Goal: Task Accomplishment & Management: Manage account settings

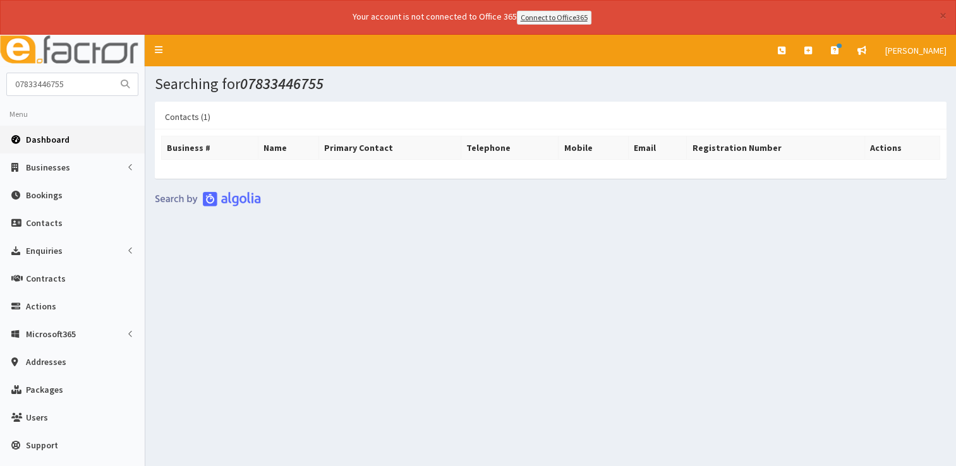
click at [48, 139] on span "Dashboard" at bounding box center [48, 139] width 44 height 11
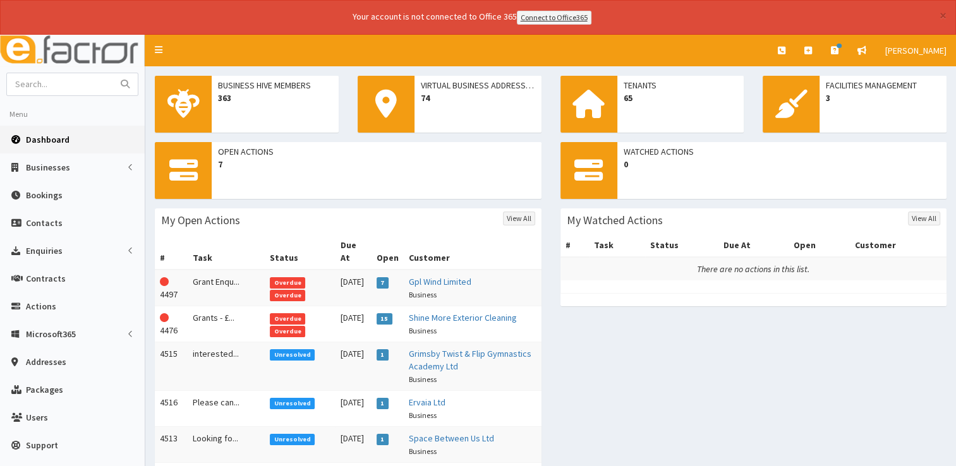
scroll to position [134, 0]
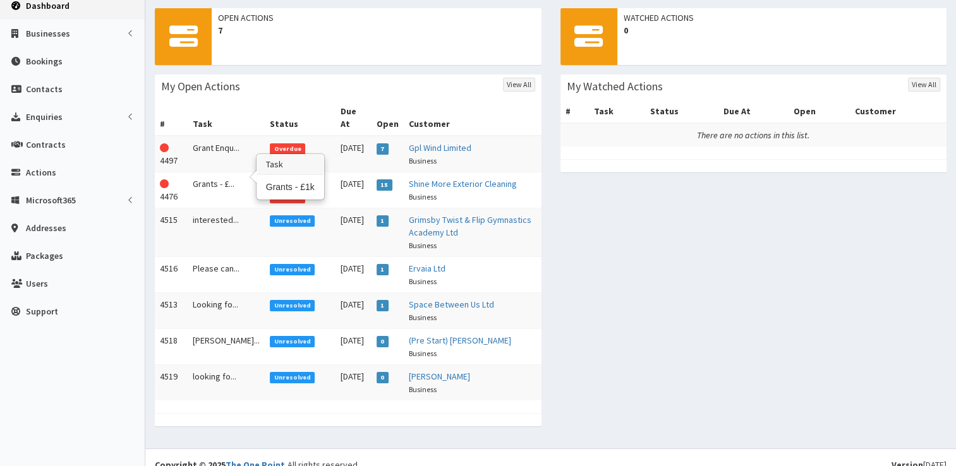
click at [212, 172] on td "Grants - £..." at bounding box center [226, 190] width 77 height 36
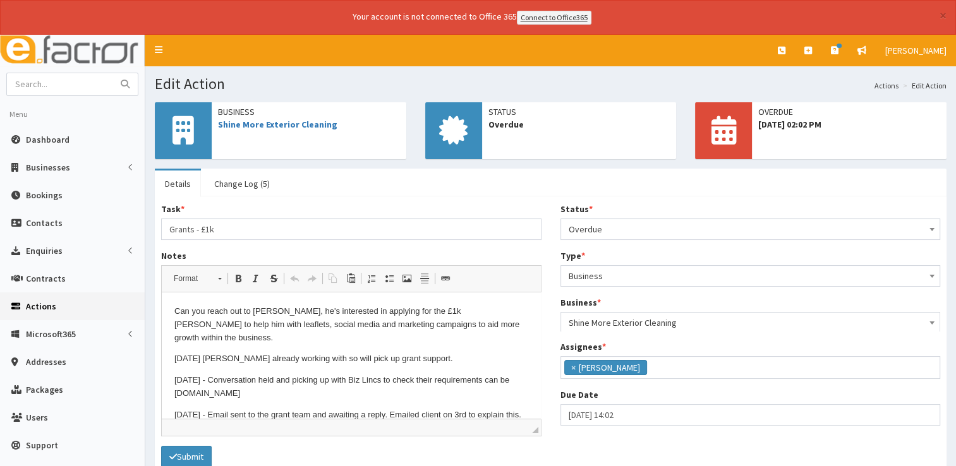
scroll to position [66, 0]
click at [655, 229] on span "Overdue" at bounding box center [751, 229] width 364 height 18
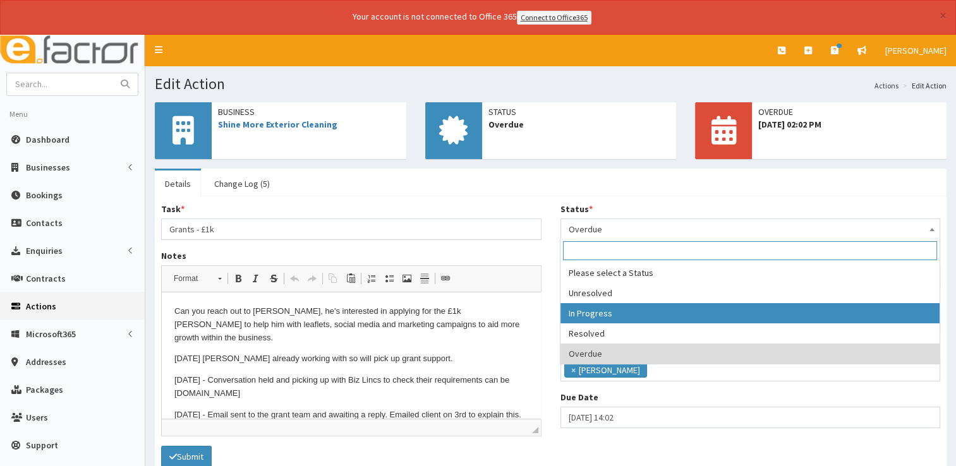
select select "2"
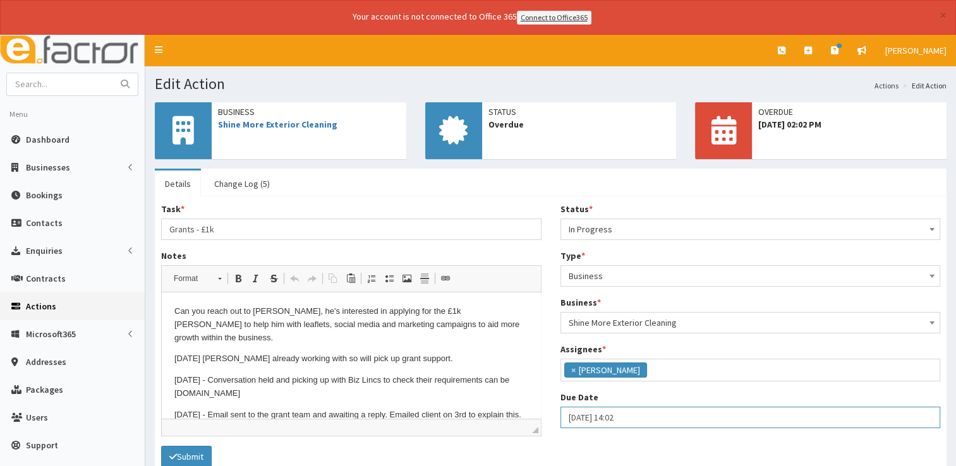
click at [641, 416] on input "04-09-2025 14:02" at bounding box center [750, 417] width 380 height 21
select select "14"
select select "2"
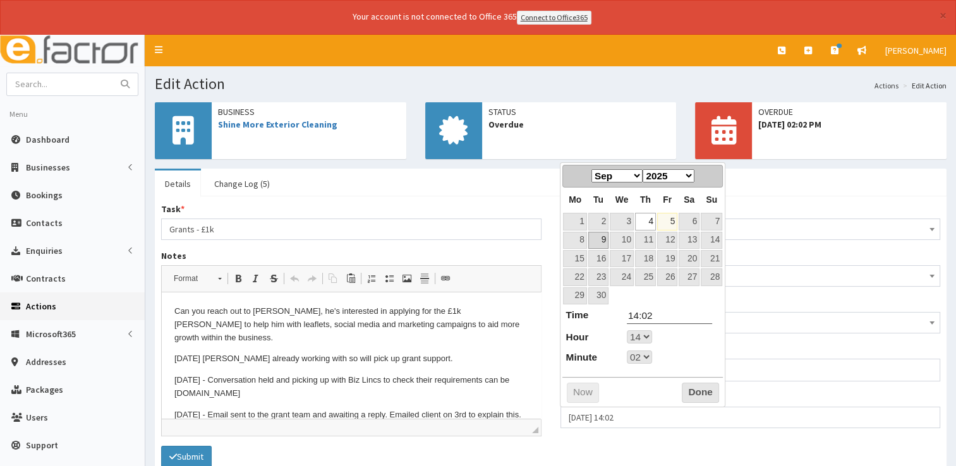
click at [599, 242] on link "9" at bounding box center [598, 240] width 20 height 17
type input "09-09-2025 14:02"
select select "14"
select select "2"
click at [687, 386] on button "Done" at bounding box center [700, 393] width 37 height 20
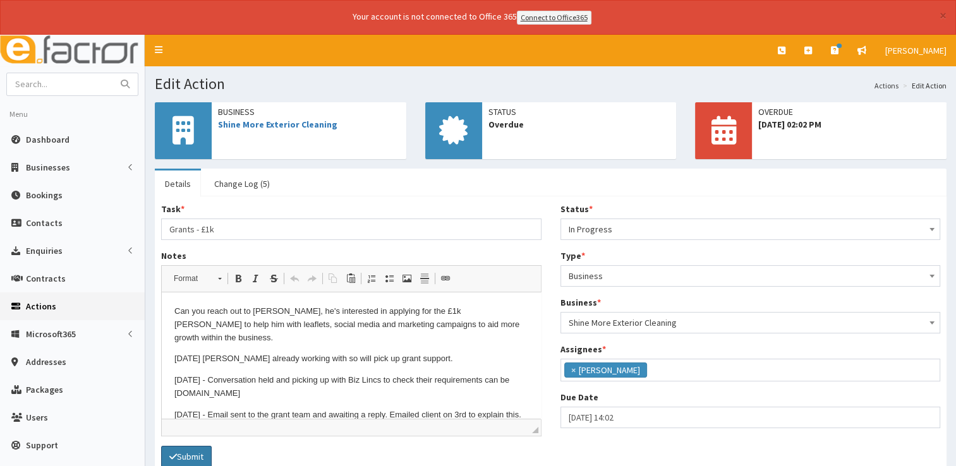
click at [197, 452] on button "Submit" at bounding box center [186, 456] width 51 height 21
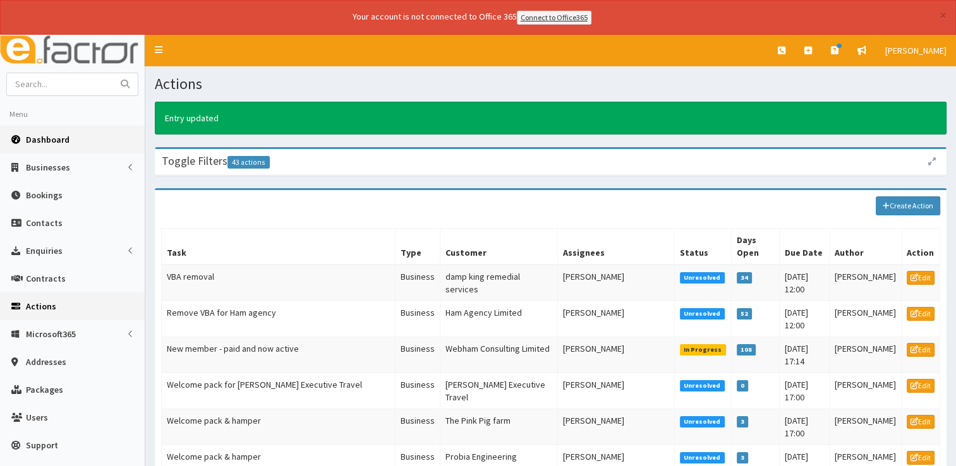
click at [43, 136] on span "Dashboard" at bounding box center [48, 139] width 44 height 11
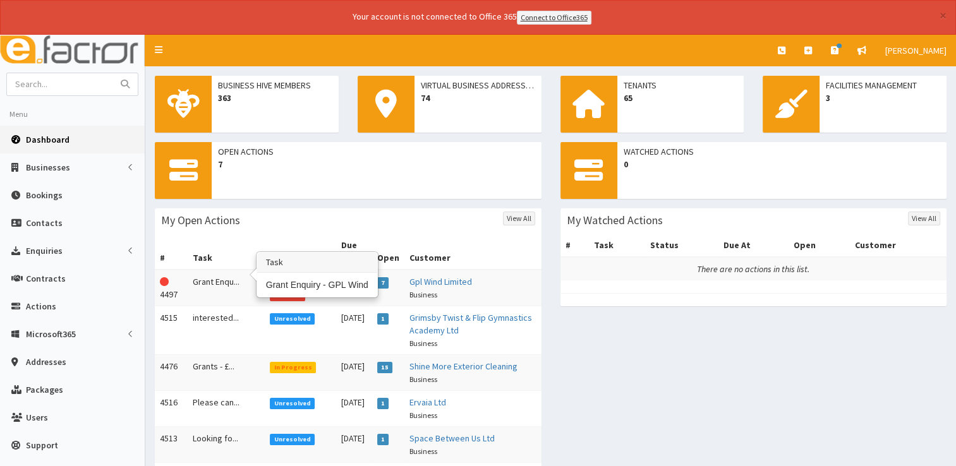
click at [210, 270] on td "Grant Enqu..." at bounding box center [226, 288] width 77 height 37
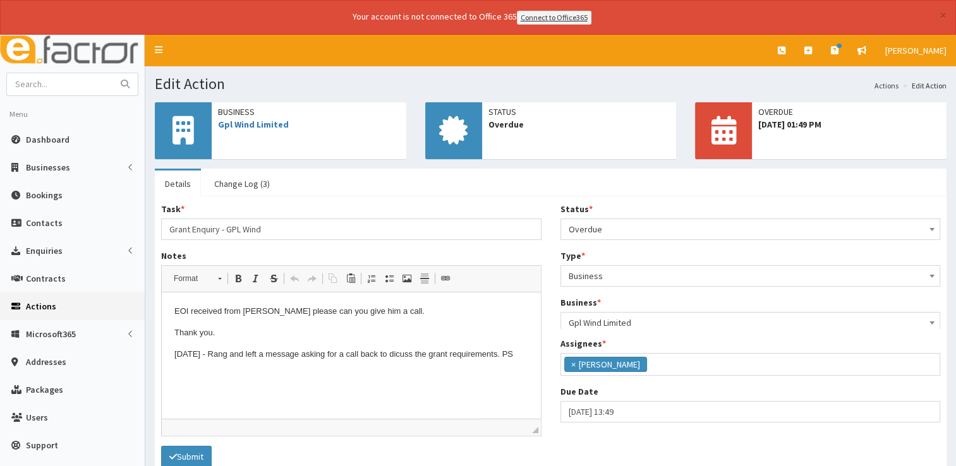
scroll to position [66, 0]
click at [250, 121] on link "Gpl Wind Limited" at bounding box center [253, 124] width 71 height 11
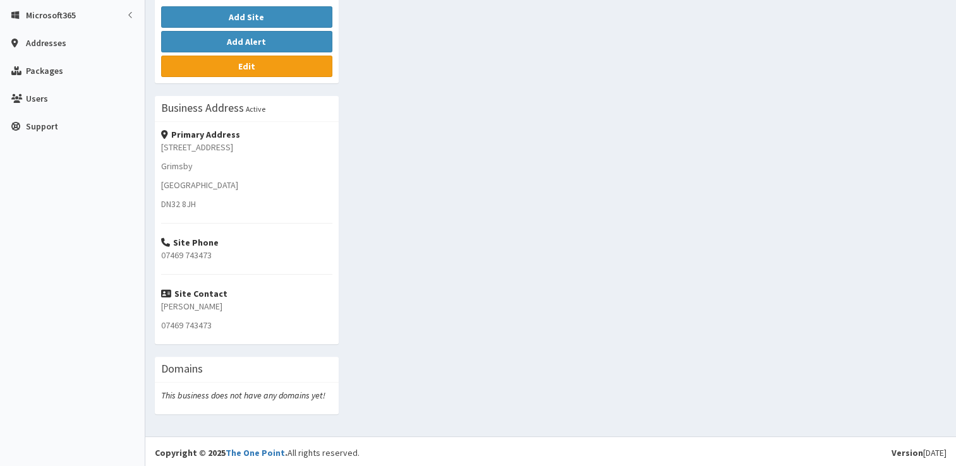
scroll to position [66, 0]
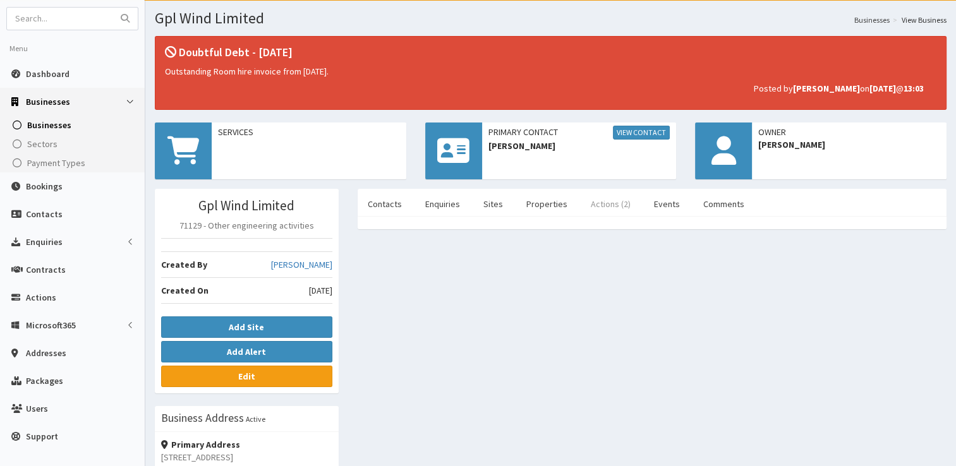
click at [598, 200] on link "Actions (2)" at bounding box center [611, 204] width 60 height 27
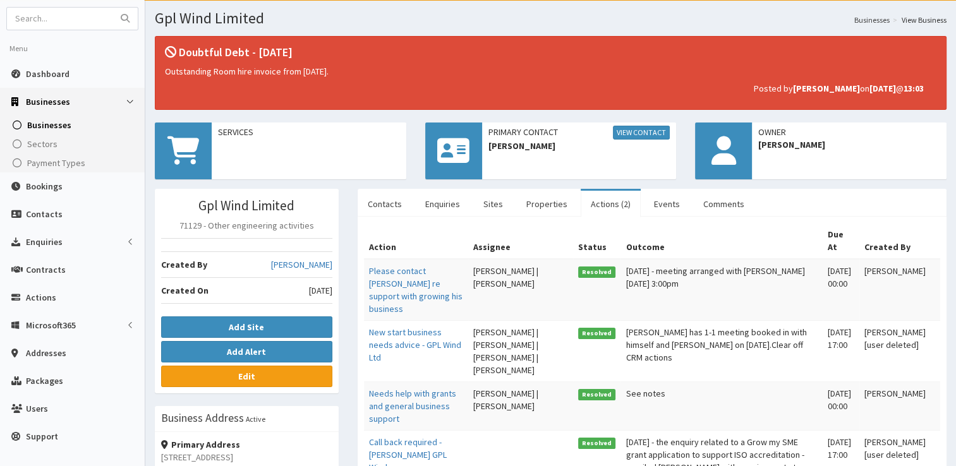
scroll to position [376, 0]
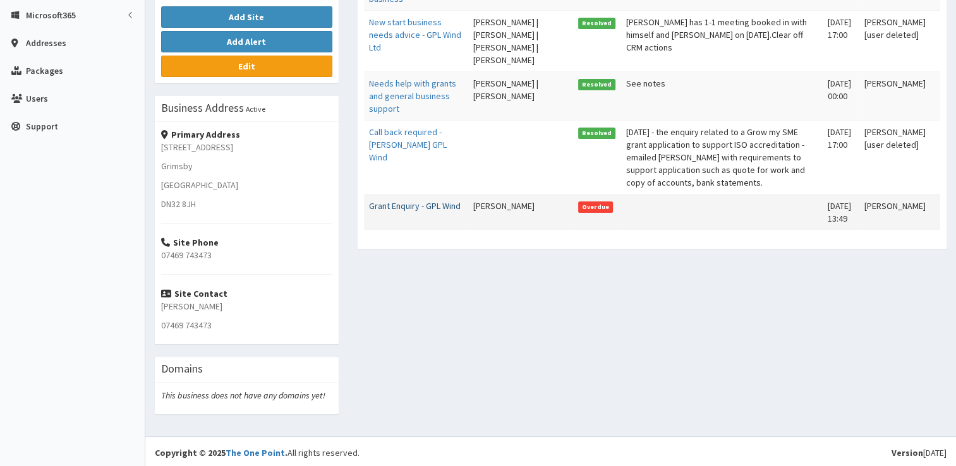
click at [377, 200] on link "Grant Enquiry - GPL Wind" at bounding box center [415, 205] width 92 height 11
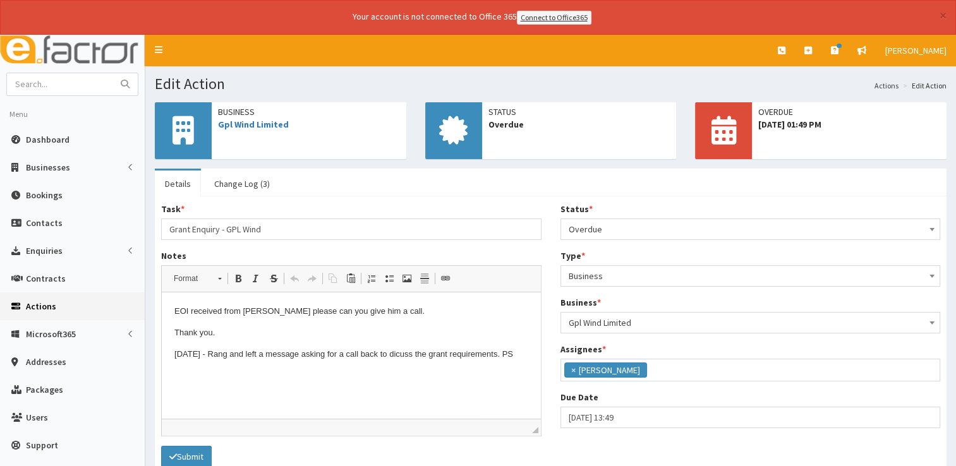
scroll to position [66, 0]
click at [228, 361] on p "02/09/2025 - Rang and left a message asking for a call back to dicuss the grant…" at bounding box center [351, 354] width 354 height 13
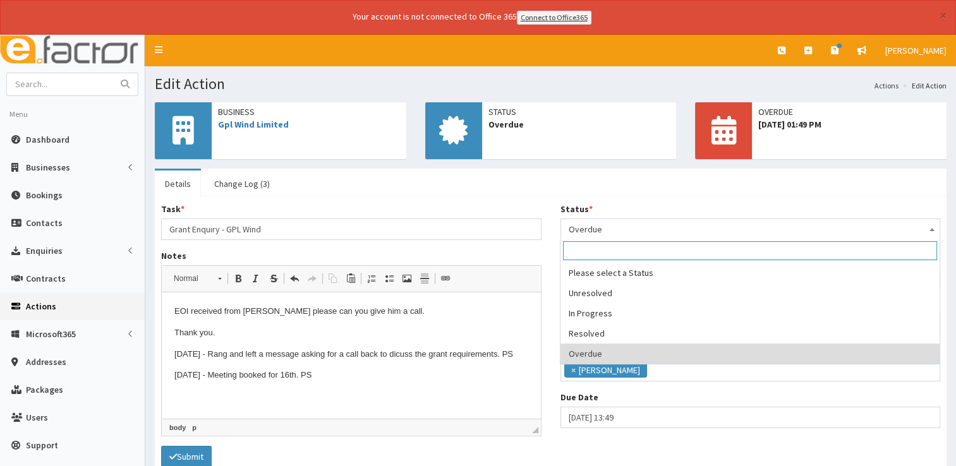
click at [651, 222] on span "Overdue" at bounding box center [751, 229] width 364 height 18
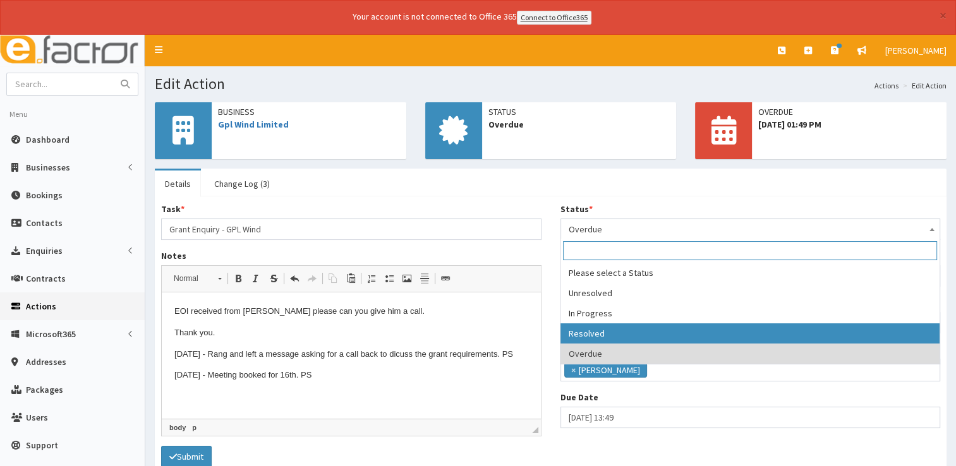
select select "3"
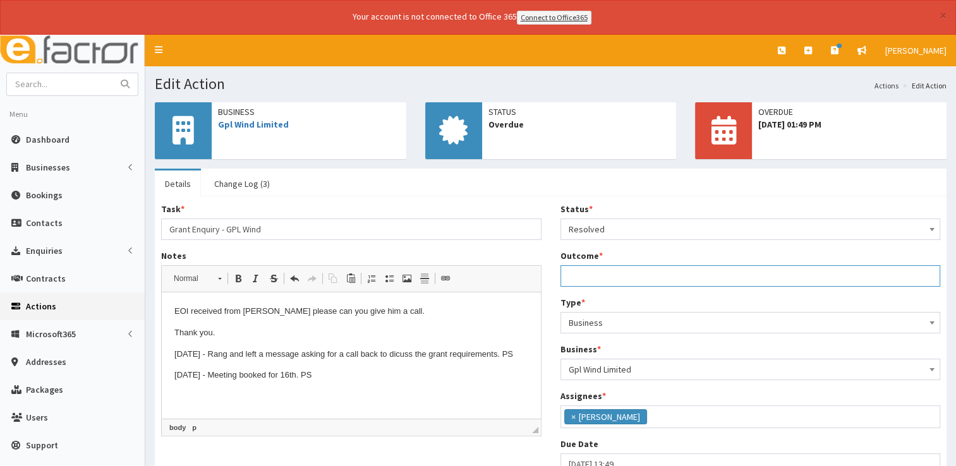
click at [608, 278] on input "Outcome *" at bounding box center [750, 275] width 380 height 21
type input "See notes."
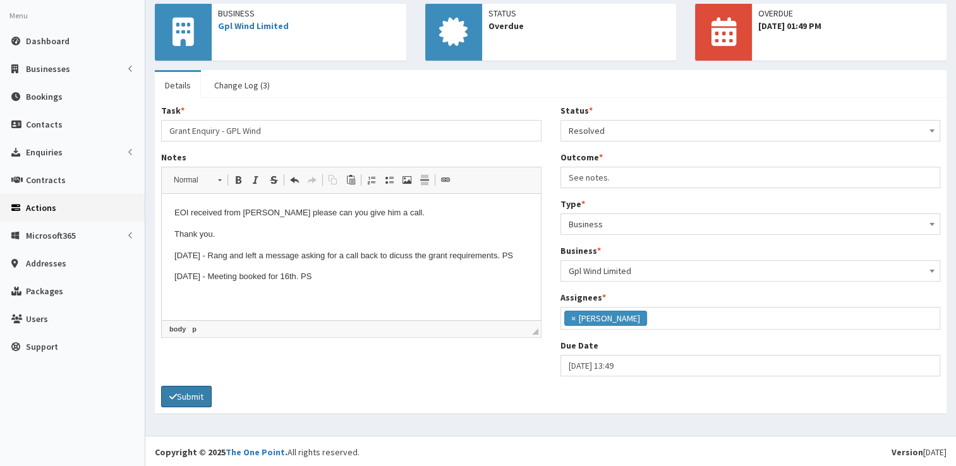
click at [181, 395] on button "Submit" at bounding box center [186, 396] width 51 height 21
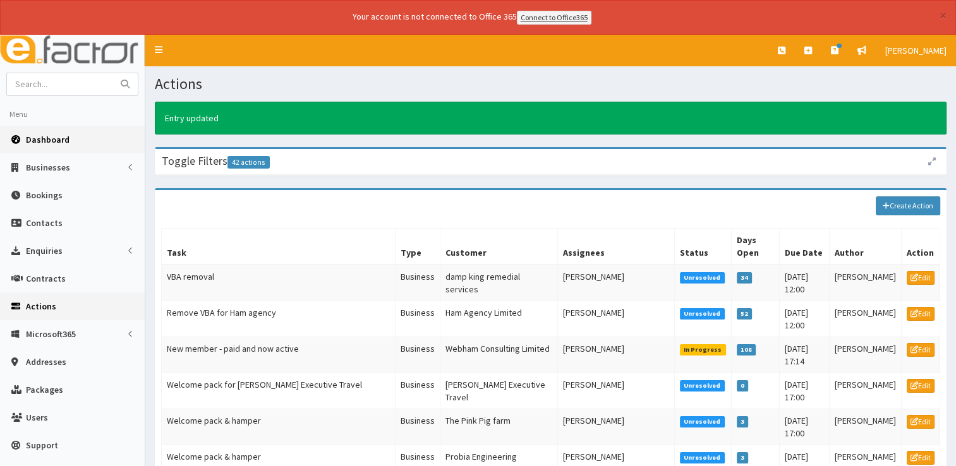
click at [48, 131] on link "Dashboard" at bounding box center [72, 140] width 145 height 28
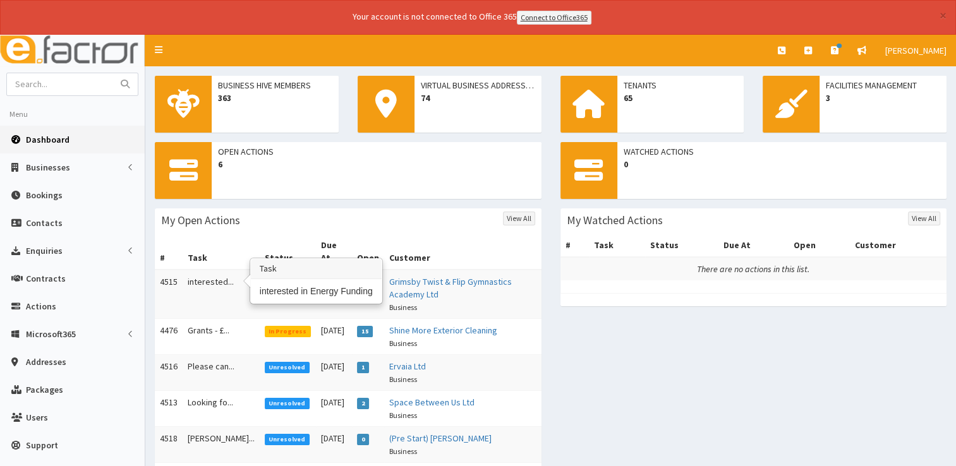
click at [212, 273] on td "interested..." at bounding box center [221, 294] width 77 height 49
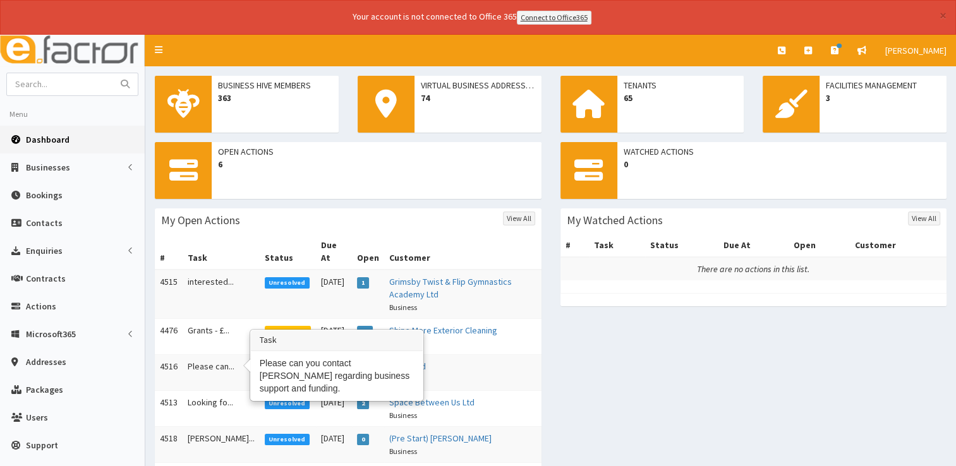
click at [204, 358] on td "Please can..." at bounding box center [221, 372] width 77 height 36
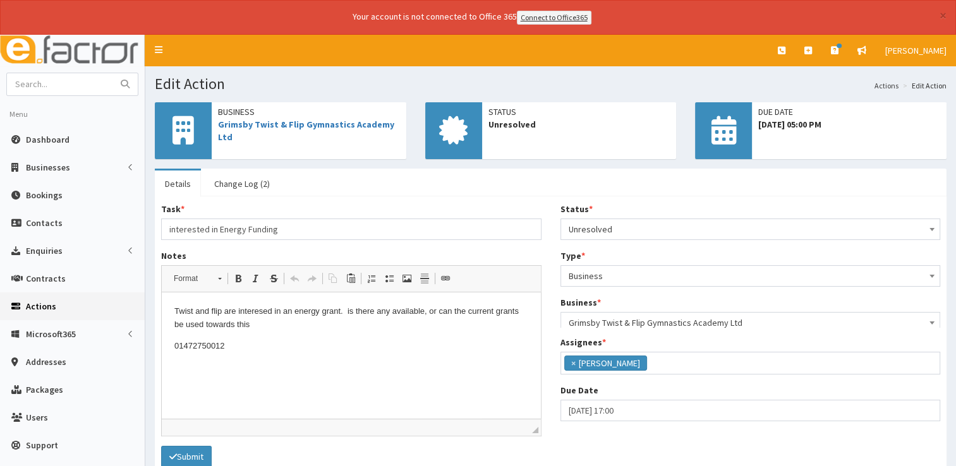
scroll to position [66, 0]
drag, startPoint x: 0, startPoint y: 0, endPoint x: 256, endPoint y: 179, distance: 313.0
click at [256, 179] on link "Change Log (2)" at bounding box center [242, 184] width 76 height 27
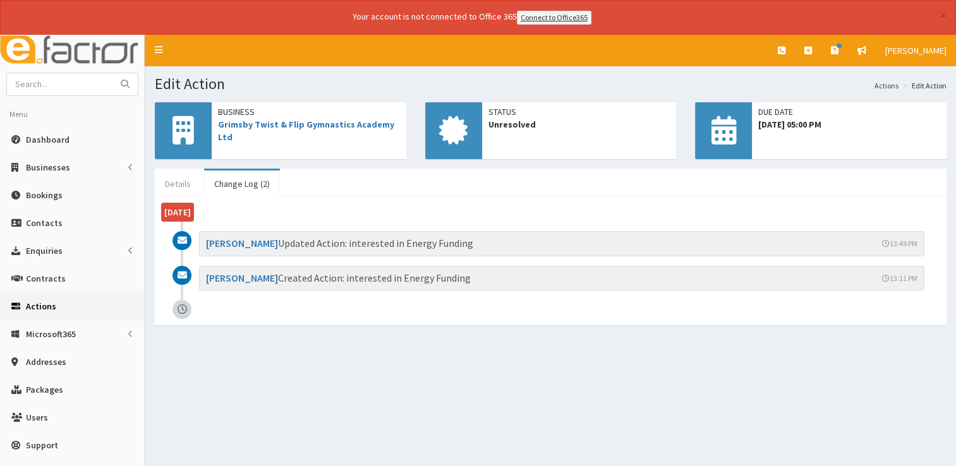
click at [178, 184] on link "Details" at bounding box center [178, 184] width 46 height 27
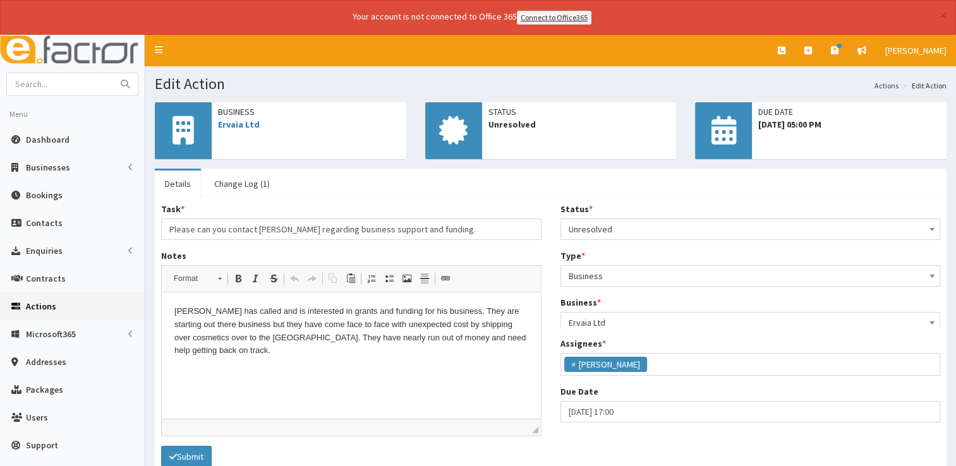
scroll to position [66, 0]
click at [243, 123] on link "Ervaia Ltd" at bounding box center [239, 124] width 42 height 11
click at [495, 337] on p "[PERSON_NAME] has called and is interested in grants and funding for his busine…" at bounding box center [351, 331] width 354 height 52
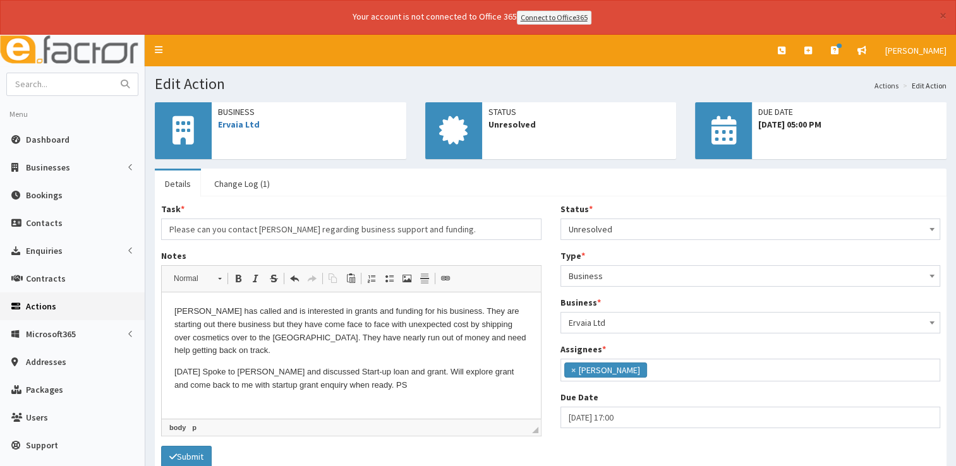
click at [689, 224] on span "Unresolved" at bounding box center [751, 229] width 364 height 18
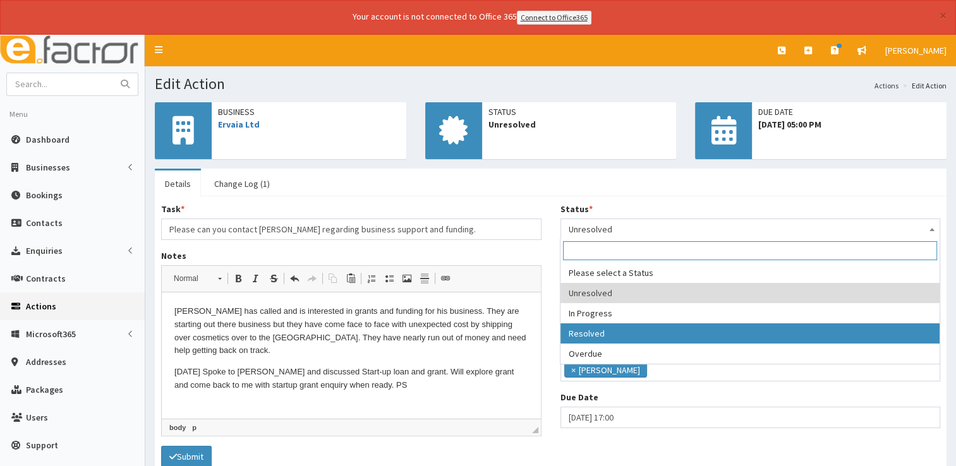
select select "3"
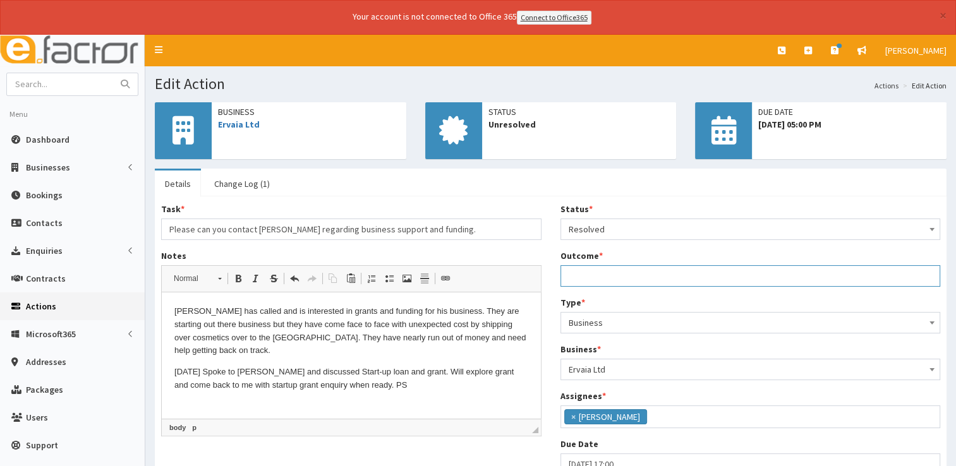
click at [608, 279] on input "Outcome *" at bounding box center [750, 275] width 380 height 21
type input "See notes."
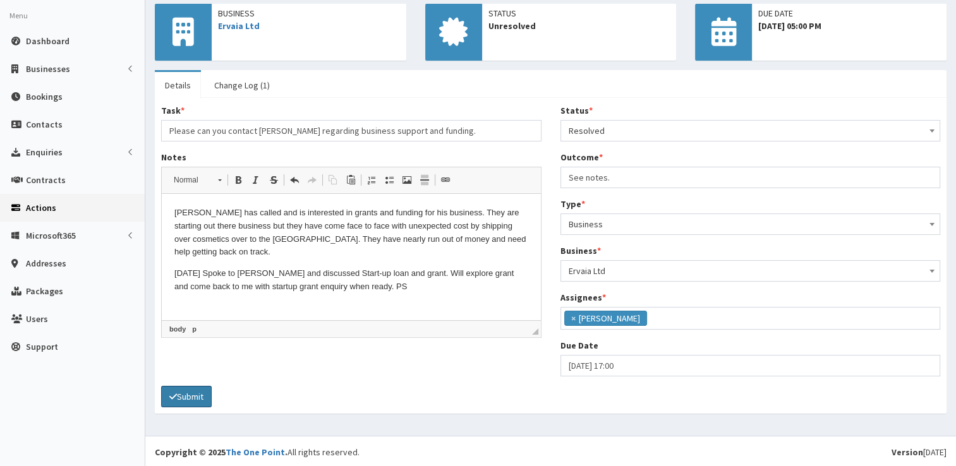
click at [208, 393] on button "Submit" at bounding box center [186, 396] width 51 height 21
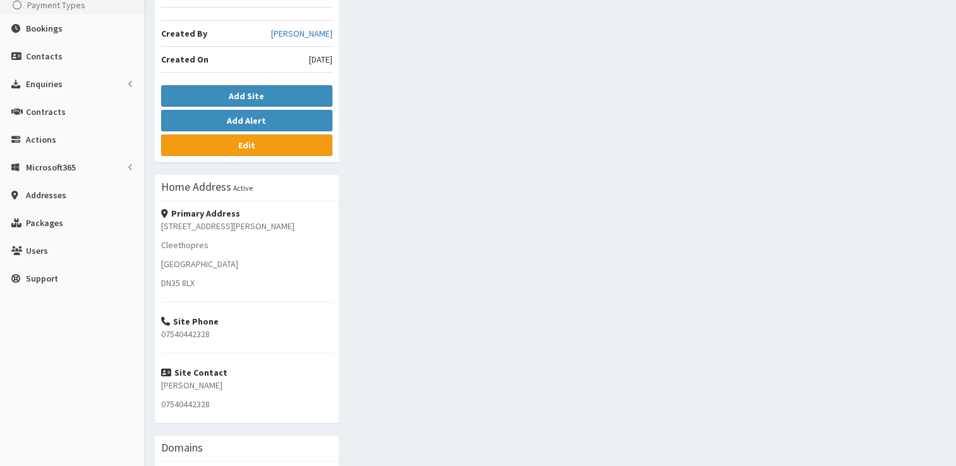
scroll to position [238, 0]
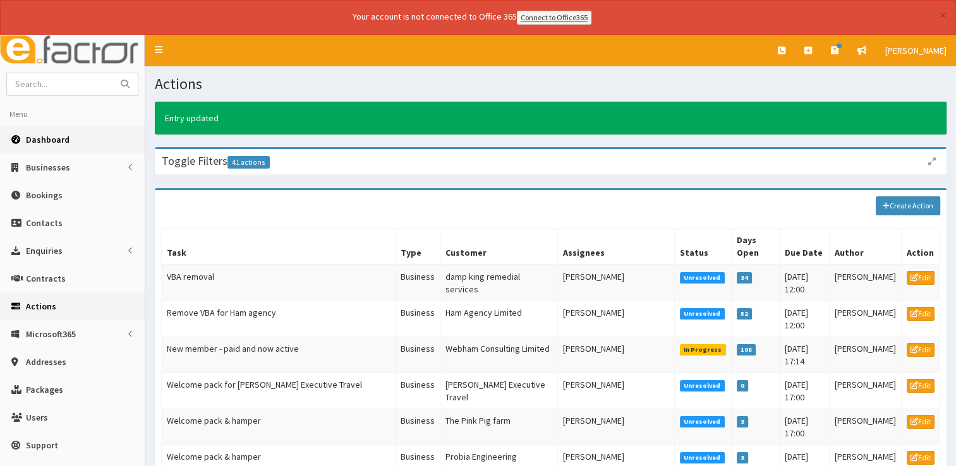
click at [46, 134] on span "Dashboard" at bounding box center [48, 139] width 44 height 11
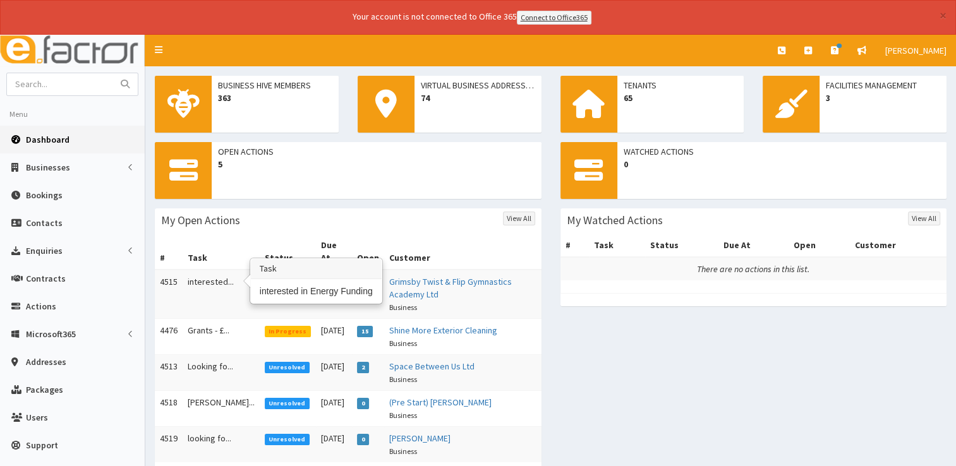
click at [211, 270] on td "interested..." at bounding box center [221, 294] width 77 height 49
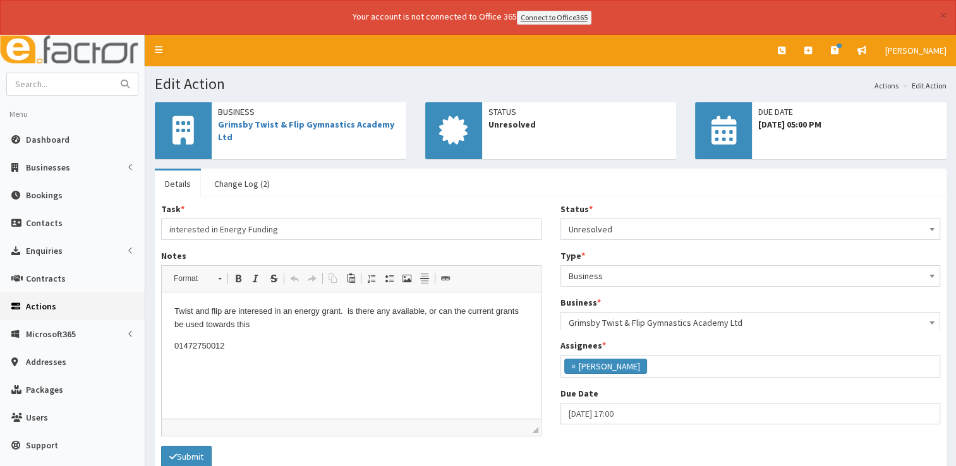
scroll to position [66, 0]
click at [268, 130] on span "Grimsby Twist & Flip Gymnastics Academy Ltd" at bounding box center [309, 130] width 182 height 25
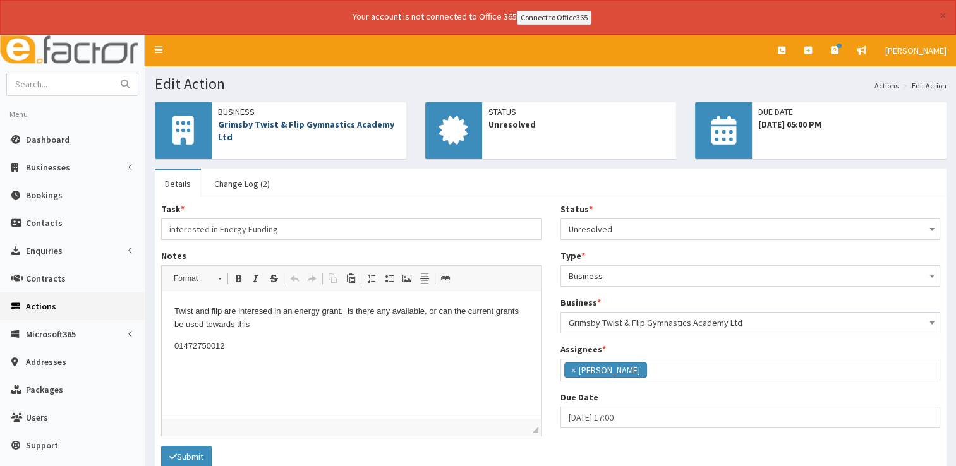
click at [263, 121] on link "Grimsby Twist & Flip Gymnastics Academy Ltd" at bounding box center [306, 131] width 176 height 24
click at [285, 122] on link "Grimsby Twist & Flip Gymnastics Academy Ltd" at bounding box center [306, 131] width 176 height 24
click at [253, 122] on link "Grimsby Twist & Flip Gymnastics Academy Ltd" at bounding box center [306, 131] width 176 height 24
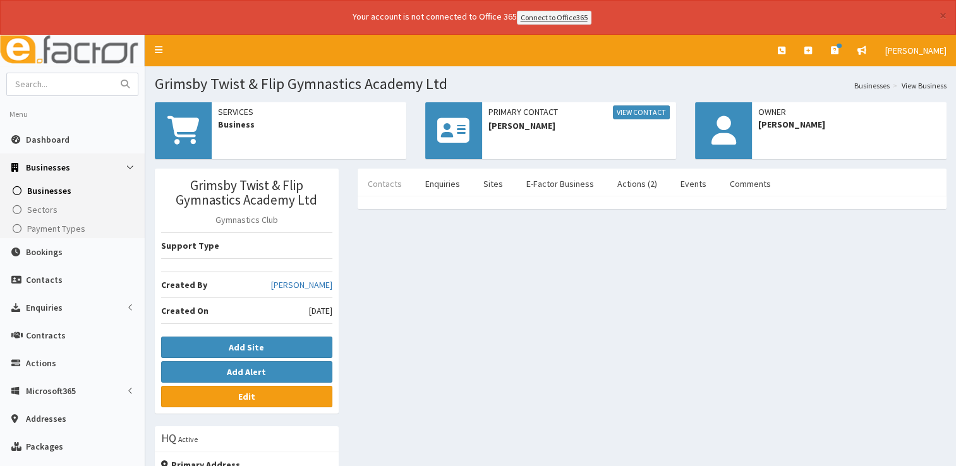
click at [370, 189] on link "Contacts" at bounding box center [385, 184] width 54 height 27
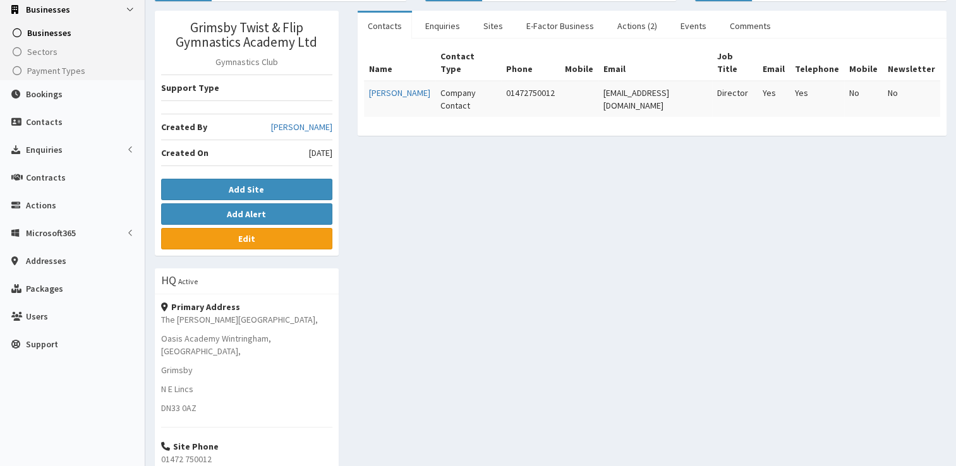
scroll to position [73, 0]
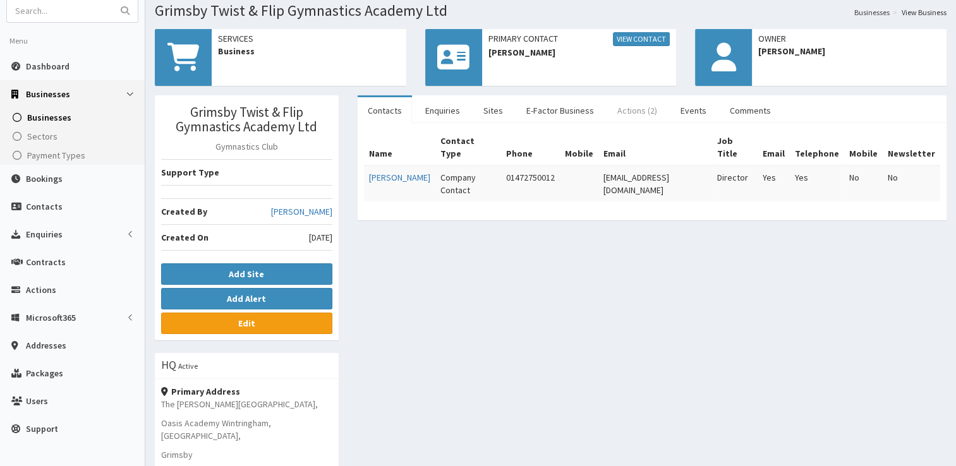
click at [629, 110] on link "Actions (2)" at bounding box center [637, 110] width 60 height 27
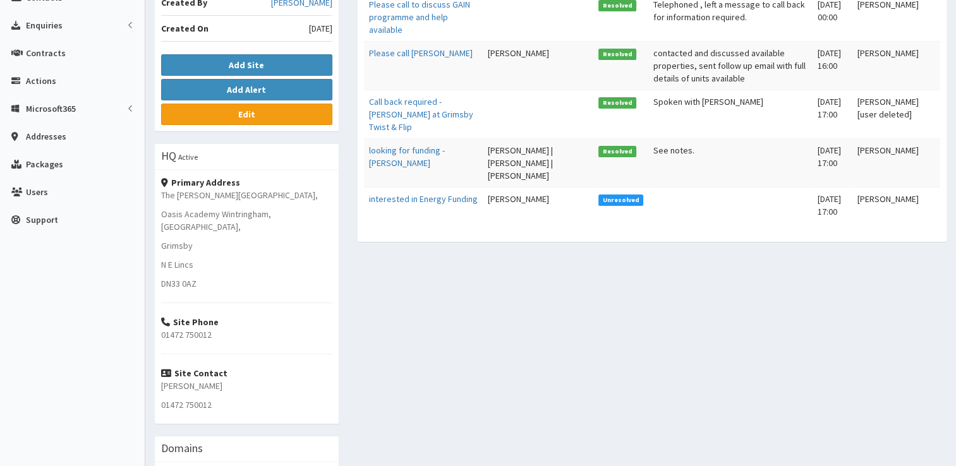
scroll to position [280, 0]
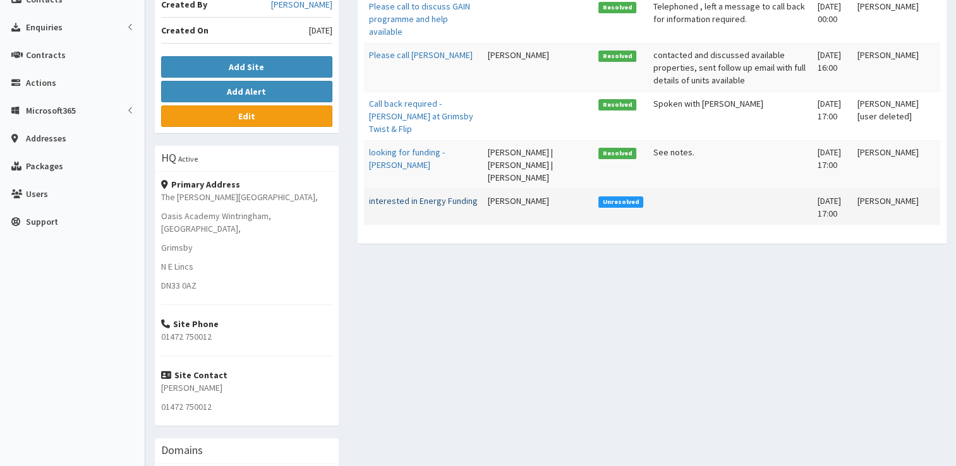
click at [452, 198] on link "interested in Energy Funding" at bounding box center [423, 200] width 109 height 11
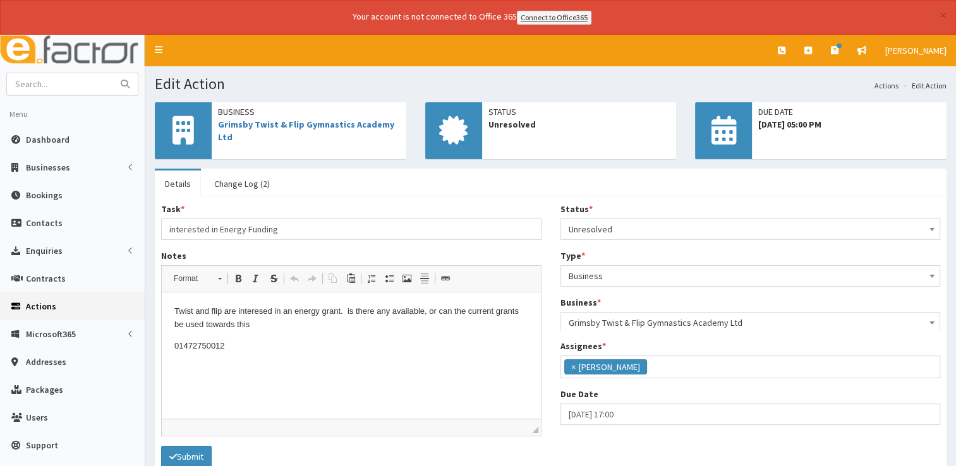
scroll to position [66, 0]
click at [293, 123] on link "Grimsby Twist & Flip Gymnastics Academy Ltd" at bounding box center [306, 131] width 176 height 24
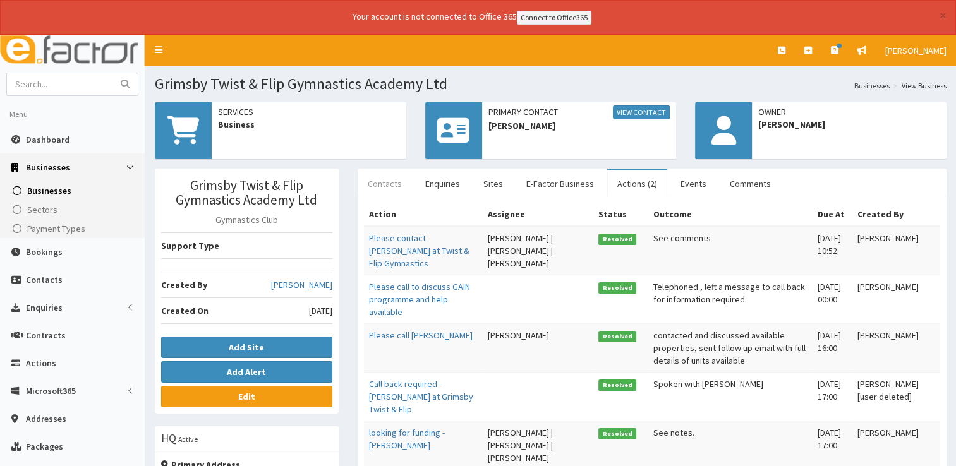
click at [373, 181] on link "Contacts" at bounding box center [385, 184] width 54 height 27
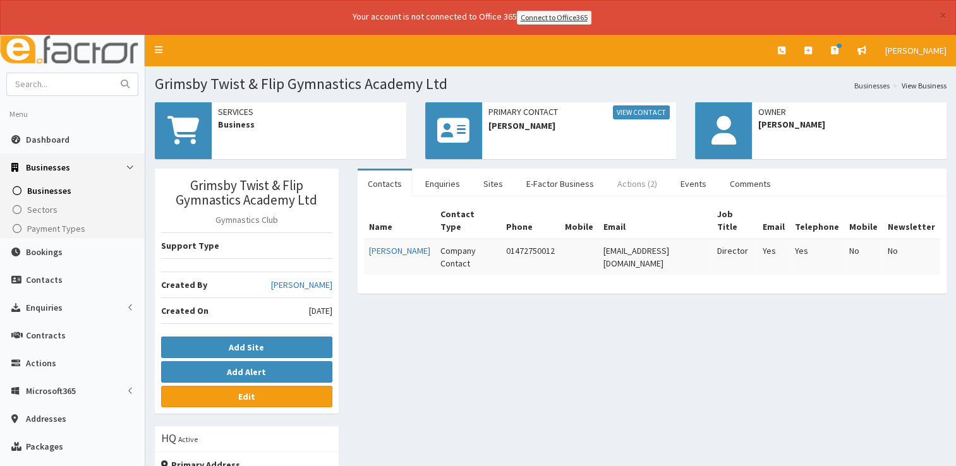
click at [629, 182] on link "Actions (2)" at bounding box center [637, 184] width 60 height 27
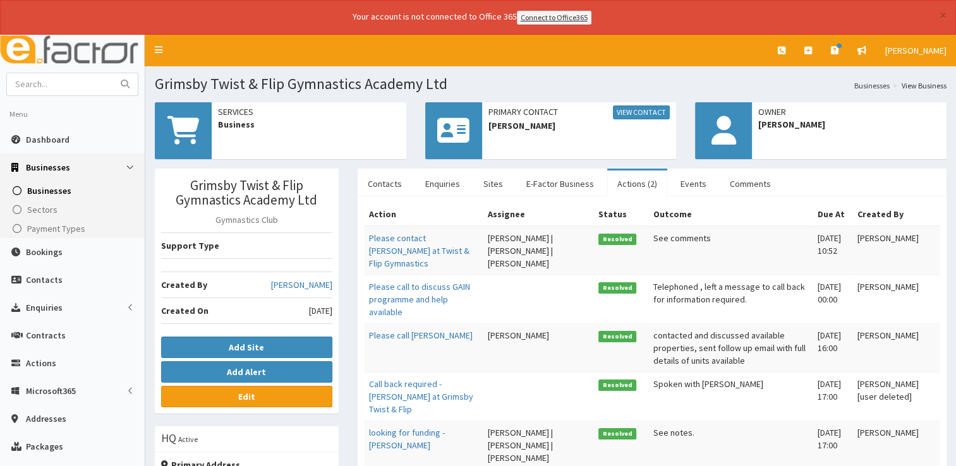
drag, startPoint x: 955, startPoint y: 196, endPoint x: 964, endPoint y: 234, distance: 39.1
click at [955, 234] on html "× Your account is not connected to Office 365 Connect to Office365 E Toggle nav…" at bounding box center [478, 425] width 956 height 850
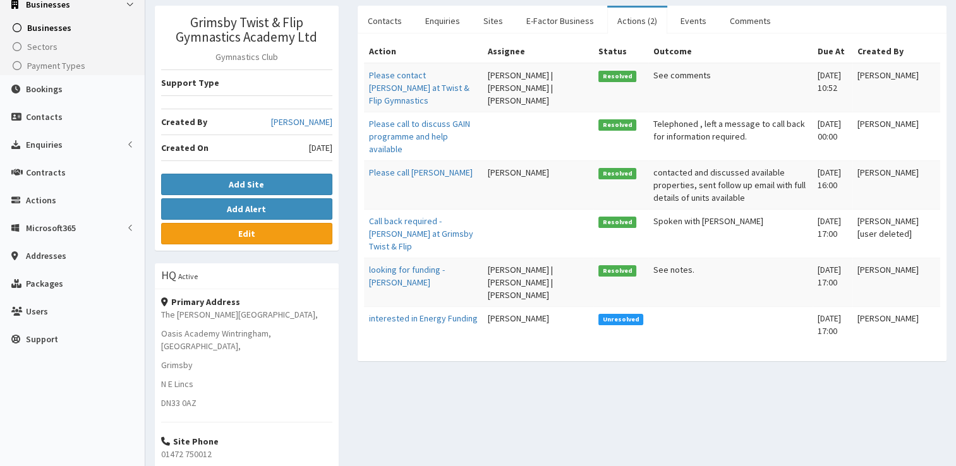
scroll to position [202, 0]
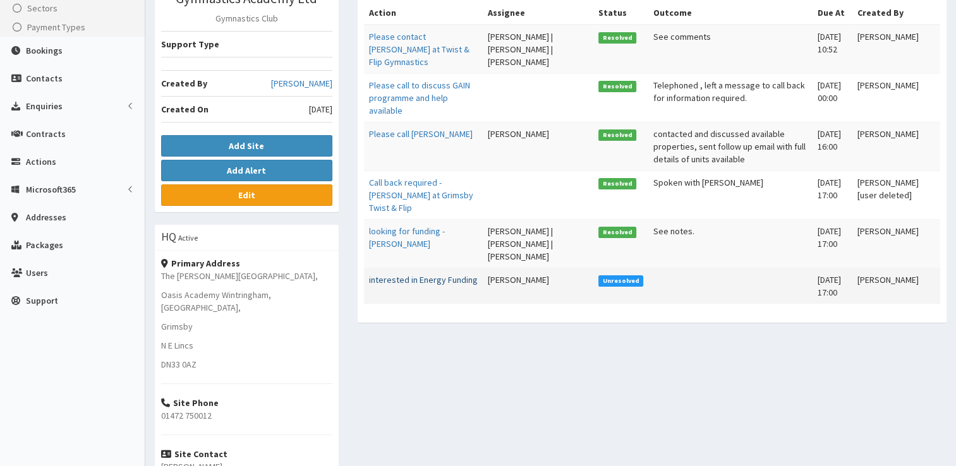
click at [399, 277] on link "interested in Energy Funding" at bounding box center [423, 279] width 109 height 11
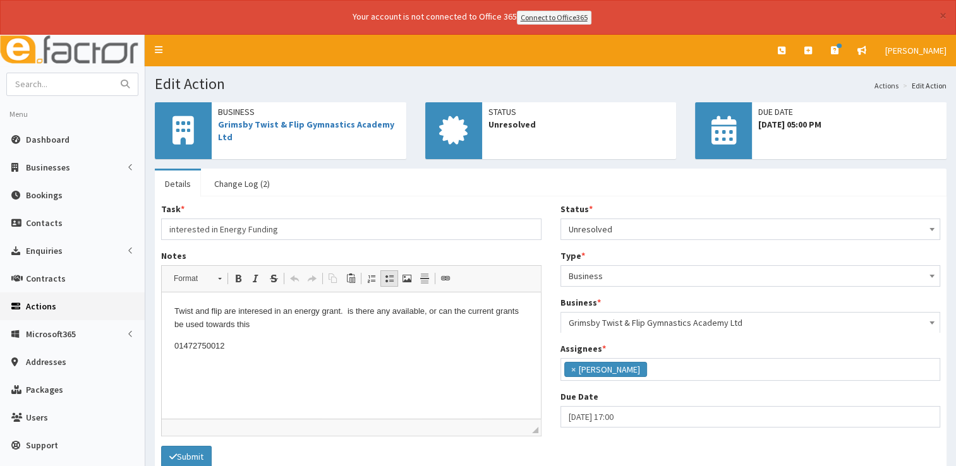
scroll to position [66, 0]
click at [237, 360] on html "Twist and flip are interesed in an energy grant. is there any available, or can…" at bounding box center [351, 329] width 379 height 73
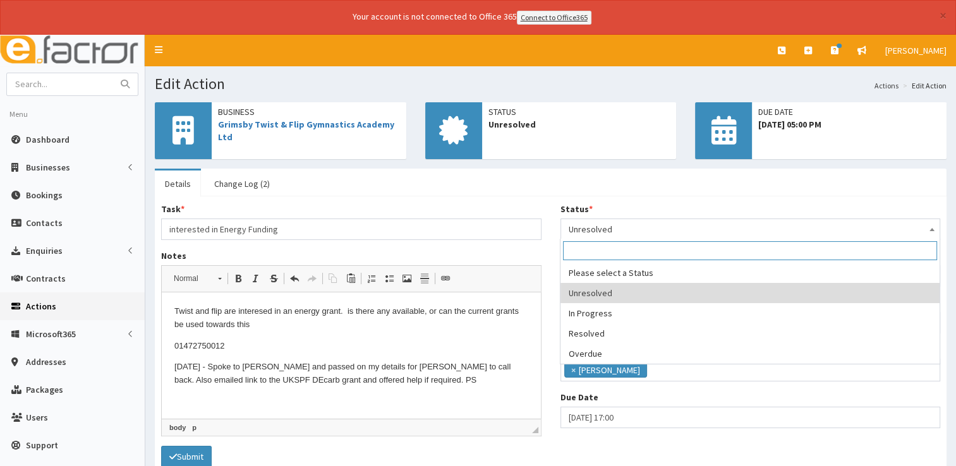
click at [673, 229] on span "Unresolved" at bounding box center [751, 229] width 364 height 18
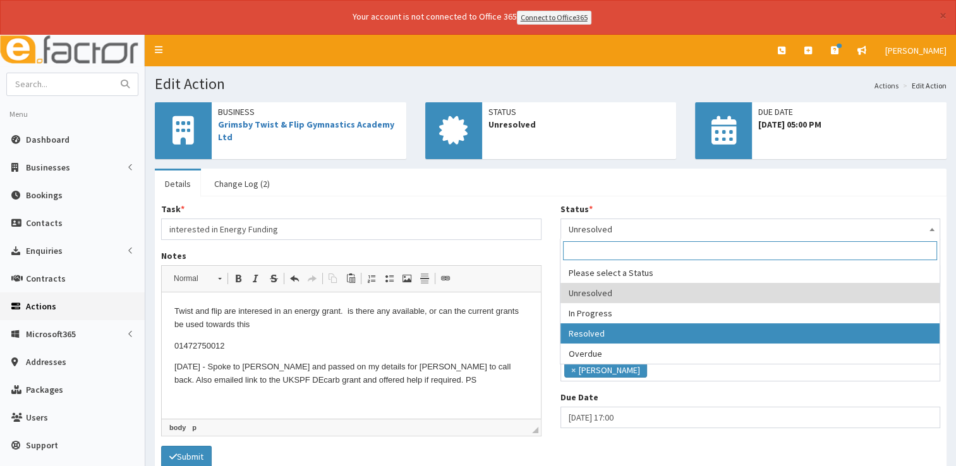
select select "3"
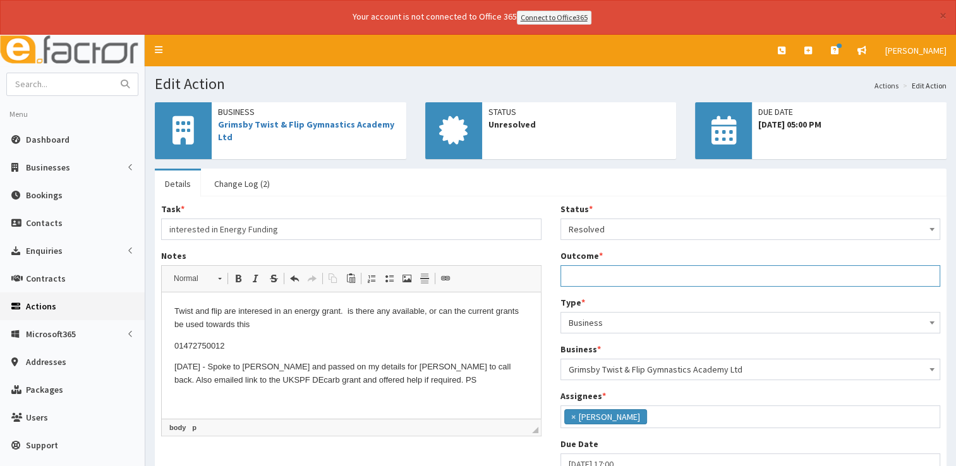
click at [604, 270] on input "Outcome *" at bounding box center [750, 275] width 380 height 21
type input "See notes."
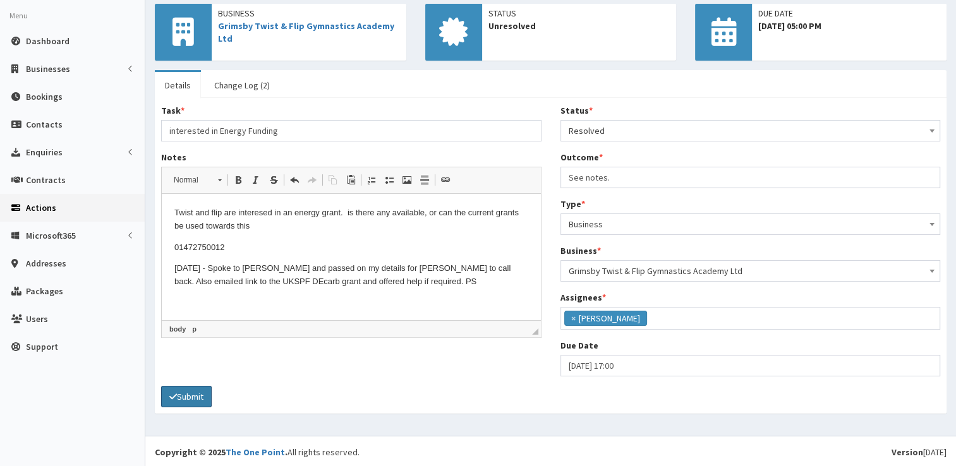
click at [201, 389] on button "Submit" at bounding box center [186, 396] width 51 height 21
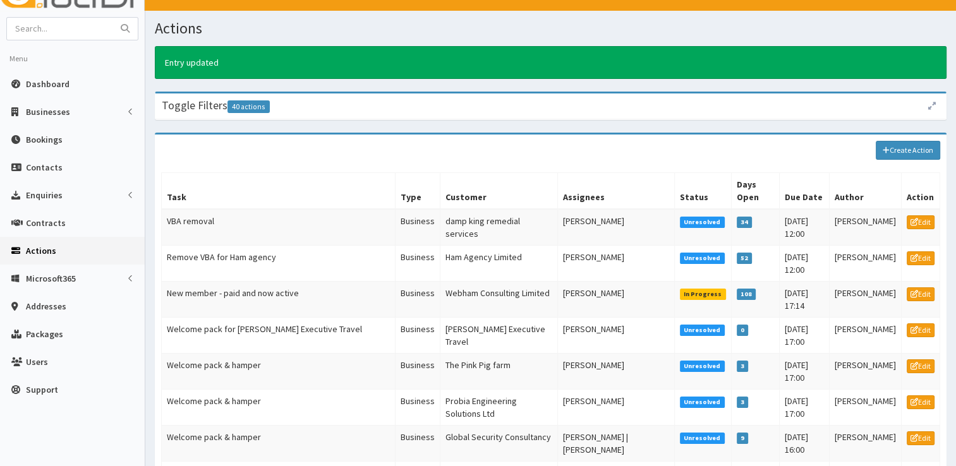
scroll to position [52, 0]
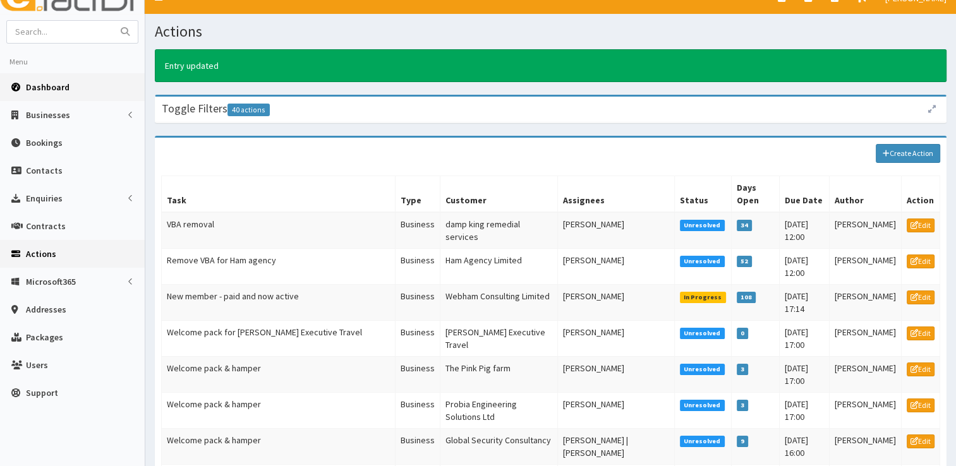
click at [61, 85] on span "Dashboard" at bounding box center [48, 86] width 44 height 11
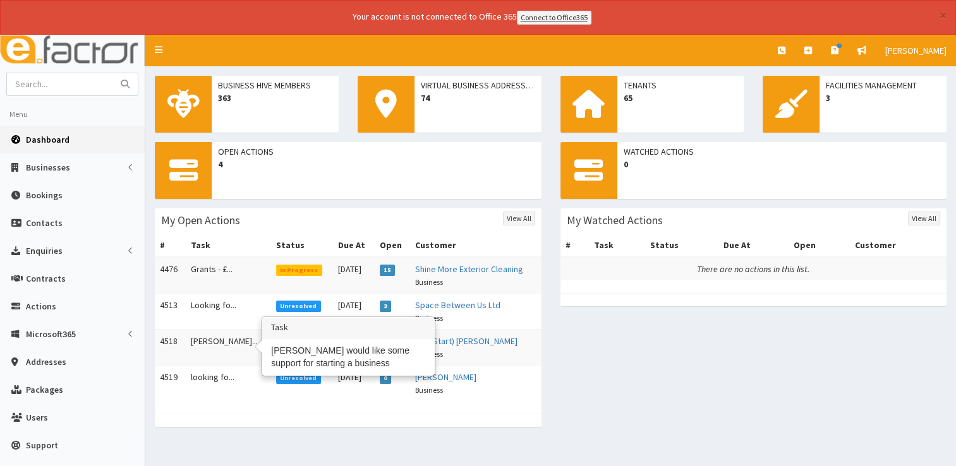
click at [212, 337] on td "[PERSON_NAME]..." at bounding box center [228, 347] width 85 height 36
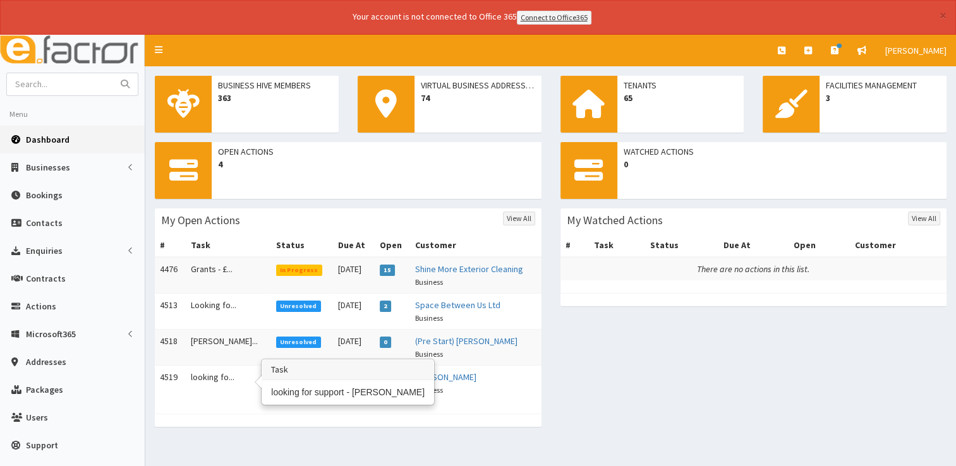
click at [217, 380] on td "looking fo..." at bounding box center [228, 383] width 85 height 36
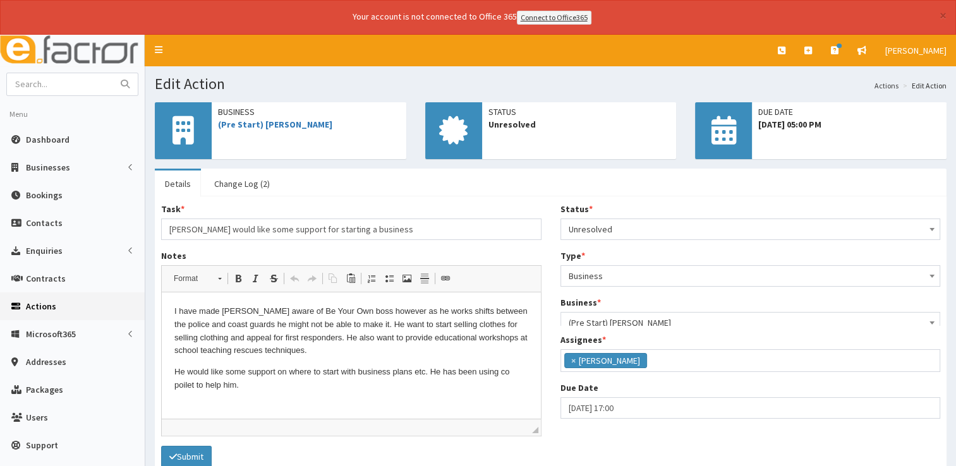
scroll to position [66, 0]
click at [241, 178] on link "Change Log (2)" at bounding box center [242, 184] width 76 height 27
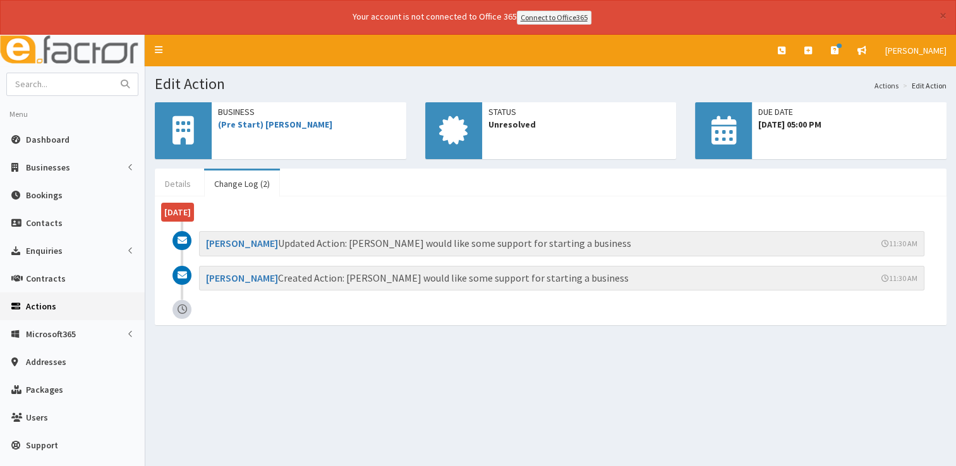
click at [174, 188] on link "Details" at bounding box center [178, 184] width 46 height 27
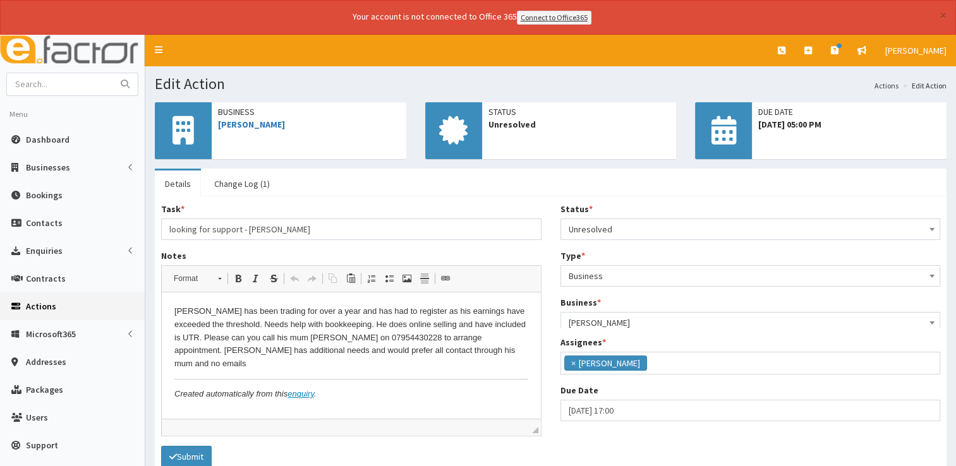
scroll to position [66, 0]
